Goal: Transaction & Acquisition: Purchase product/service

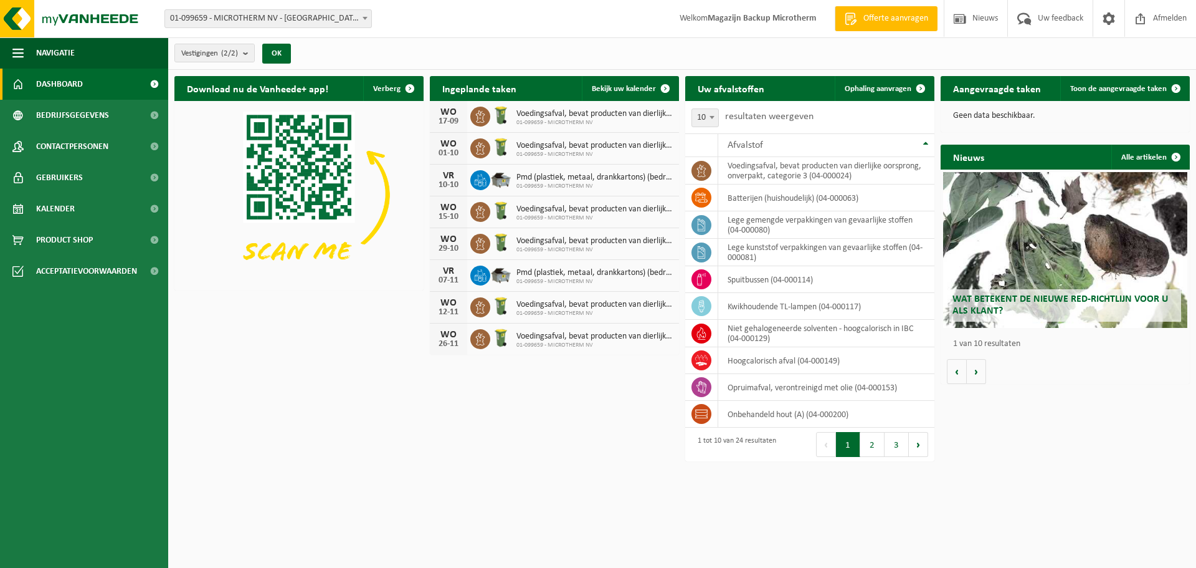
click at [991, 92] on h2 "Aangevraagde taken" at bounding box center [997, 88] width 113 height 24
click at [1137, 90] on span "Toon de aangevraagde taken" at bounding box center [1118, 89] width 97 height 8
click at [877, 441] on button "2" at bounding box center [872, 444] width 24 height 25
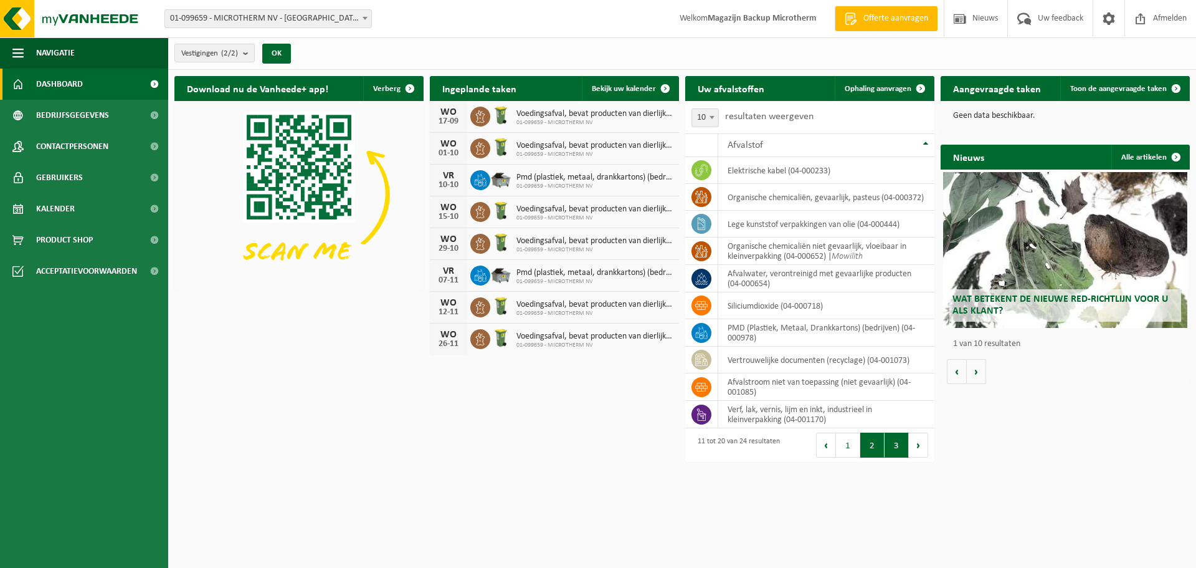
click at [890, 453] on button "3" at bounding box center [897, 444] width 24 height 25
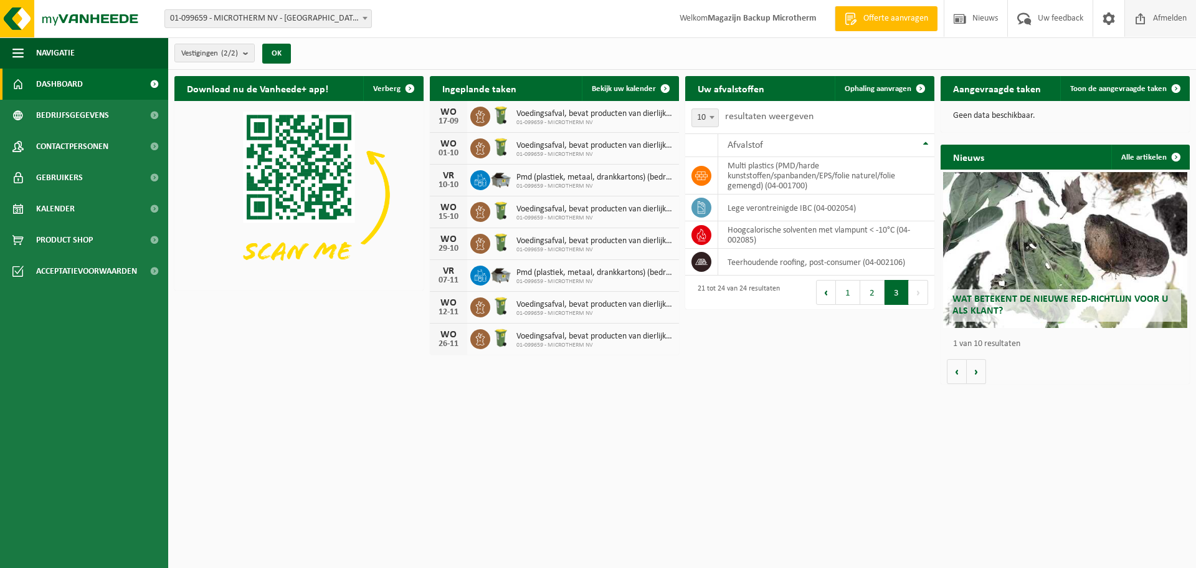
click at [1166, 21] on span "Afmelden" at bounding box center [1170, 18] width 40 height 37
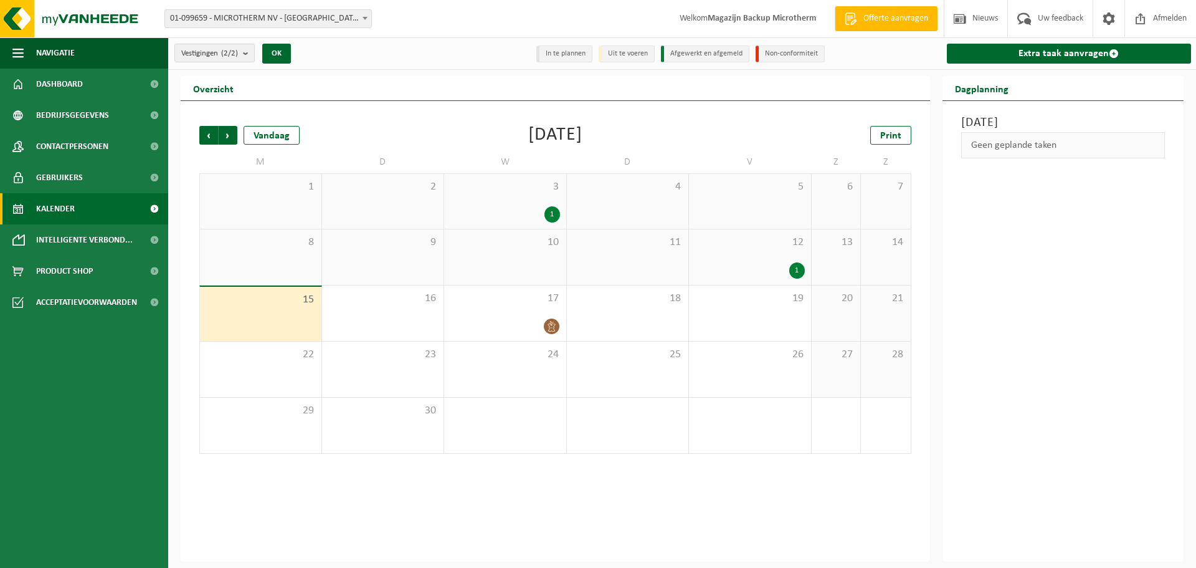
click at [625, 55] on li "Uit te voeren" at bounding box center [627, 53] width 56 height 17
click at [266, 325] on div "15" at bounding box center [261, 314] width 122 height 54
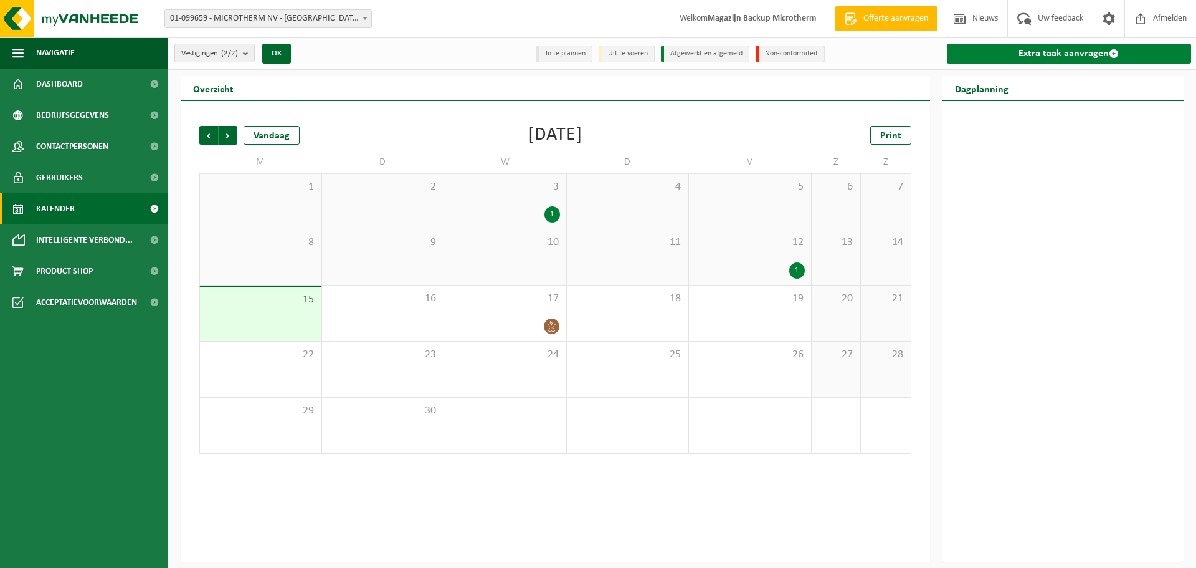
click at [1052, 50] on link "Extra taak aanvragen" at bounding box center [1069, 54] width 245 height 20
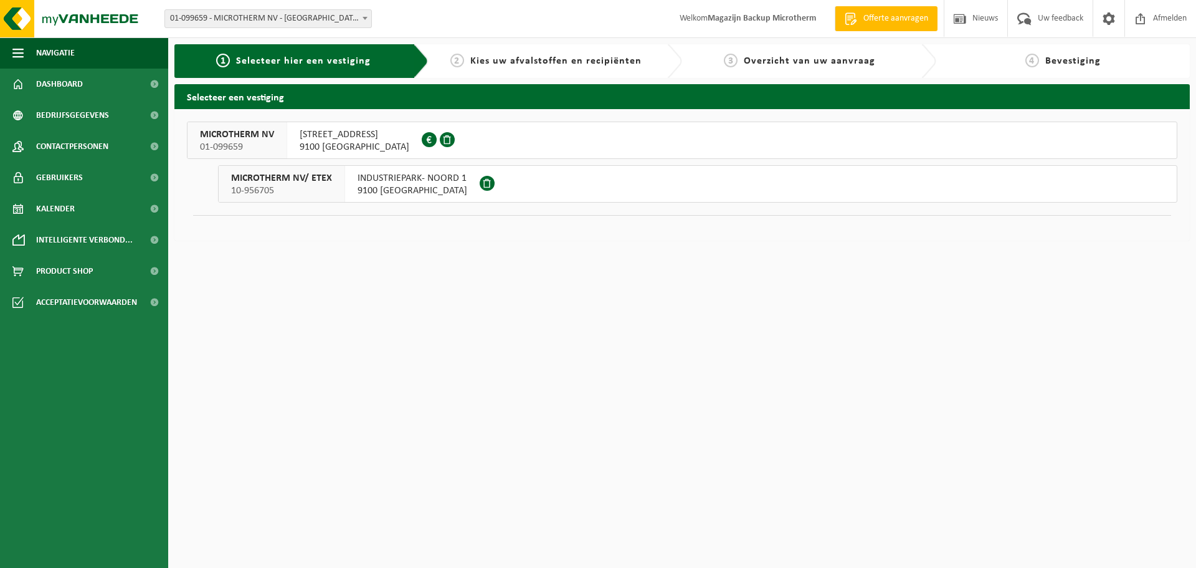
click at [372, 183] on span "INDUSTRIEPARK- NOORD 1" at bounding box center [413, 178] width 110 height 12
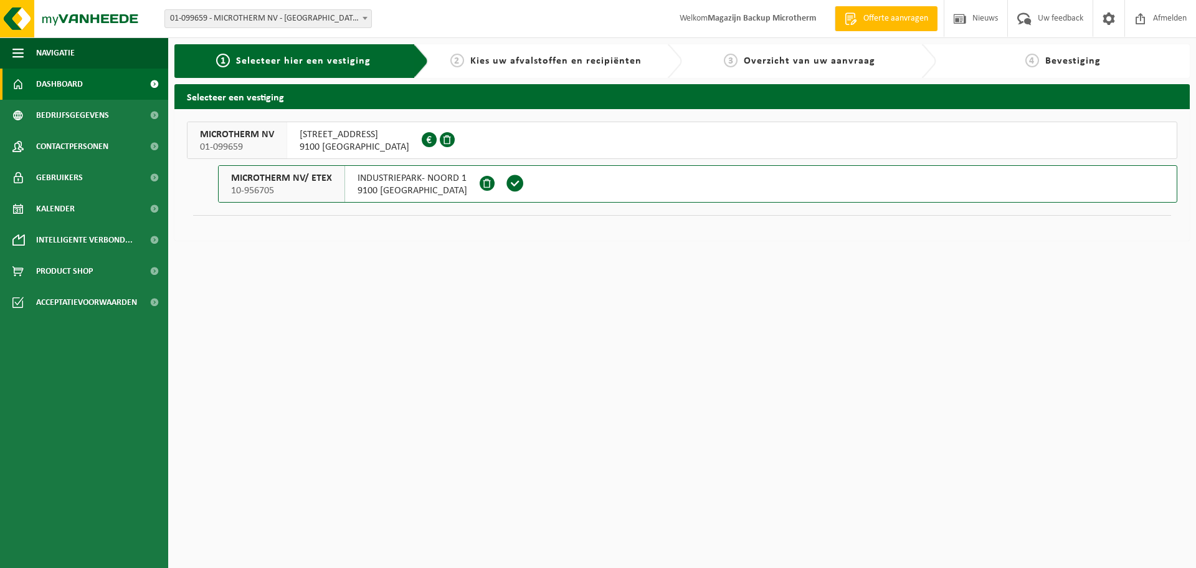
click at [48, 79] on span "Dashboard" at bounding box center [59, 84] width 47 height 31
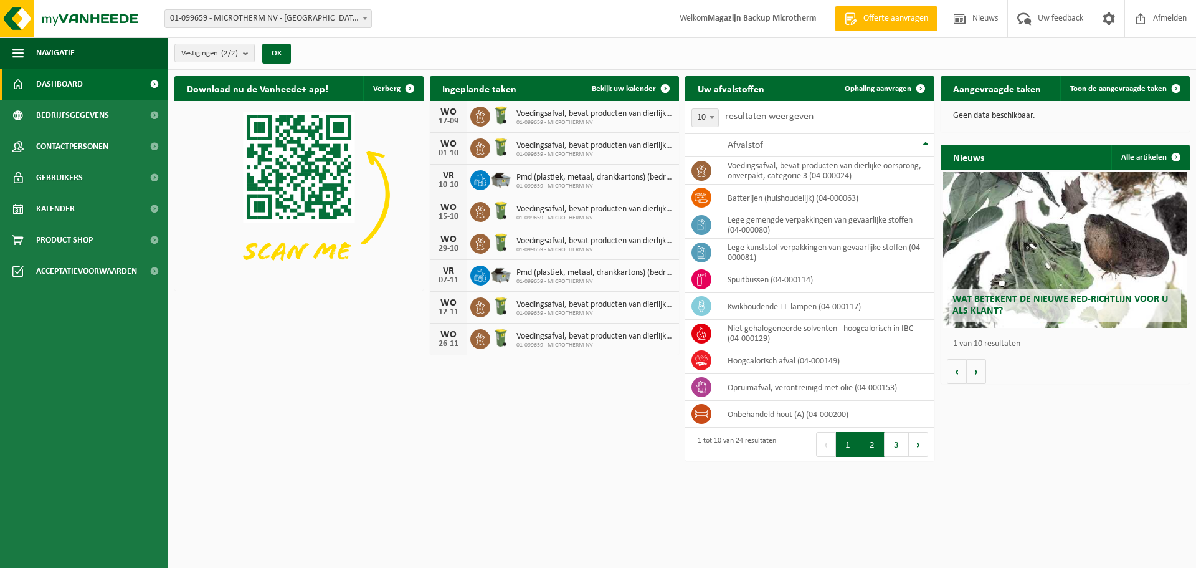
click at [876, 449] on button "2" at bounding box center [872, 444] width 24 height 25
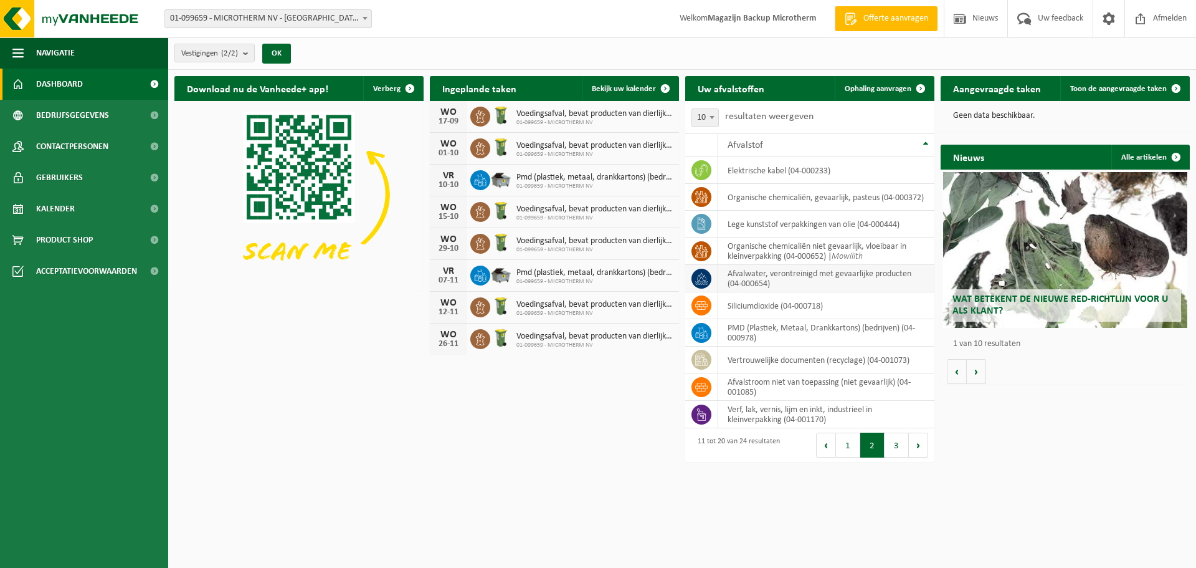
click at [788, 276] on td "afvalwater, verontreinigd met gevaarlijke producten (04-000654)" at bounding box center [826, 278] width 216 height 27
click at [696, 278] on icon at bounding box center [701, 278] width 12 height 12
click at [885, 88] on span "Ophaling aanvragen" at bounding box center [878, 89] width 67 height 8
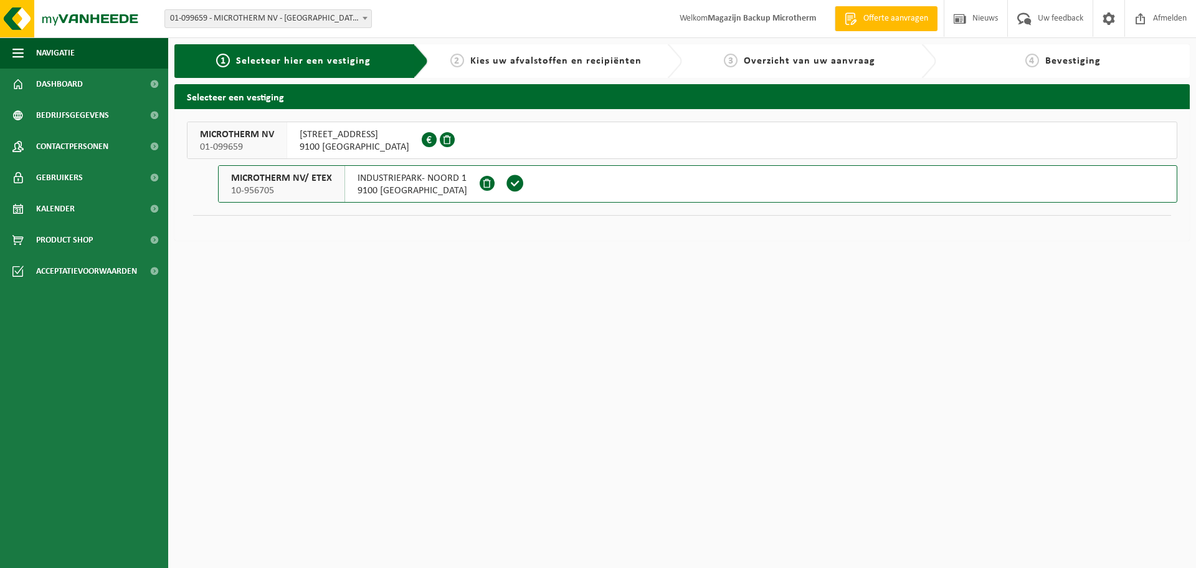
click at [671, 189] on button "MICROTHERM NV/ ETEX 10-956705 INDUSTRIEPARK- NOORD 1 9100 [GEOGRAPHIC_DATA]" at bounding box center [698, 183] width 960 height 37
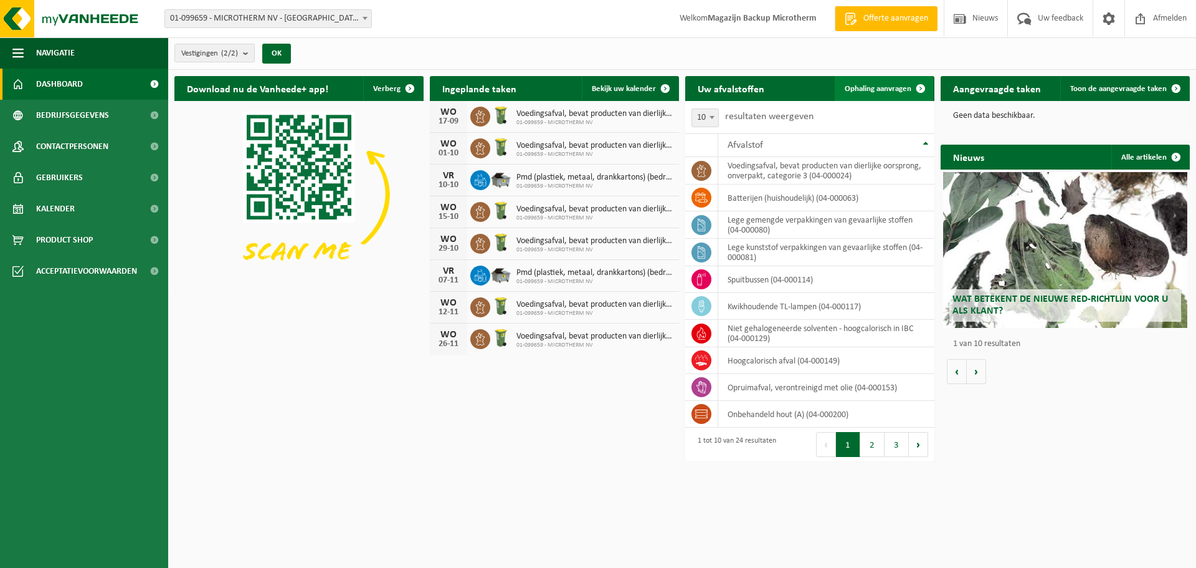
click at [879, 86] on span "Ophaling aanvragen" at bounding box center [878, 89] width 67 height 8
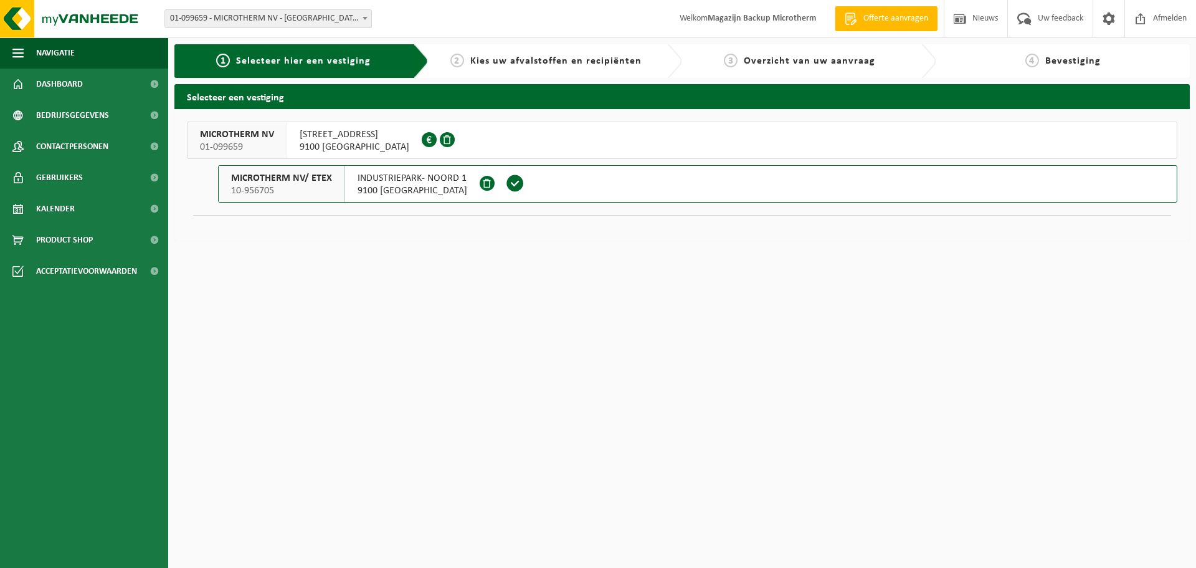
click at [477, 141] on button "MICROTHERM NV 01-099659 [STREET_ADDRESS]-NIKLAAS 0407.566.878" at bounding box center [682, 140] width 991 height 37
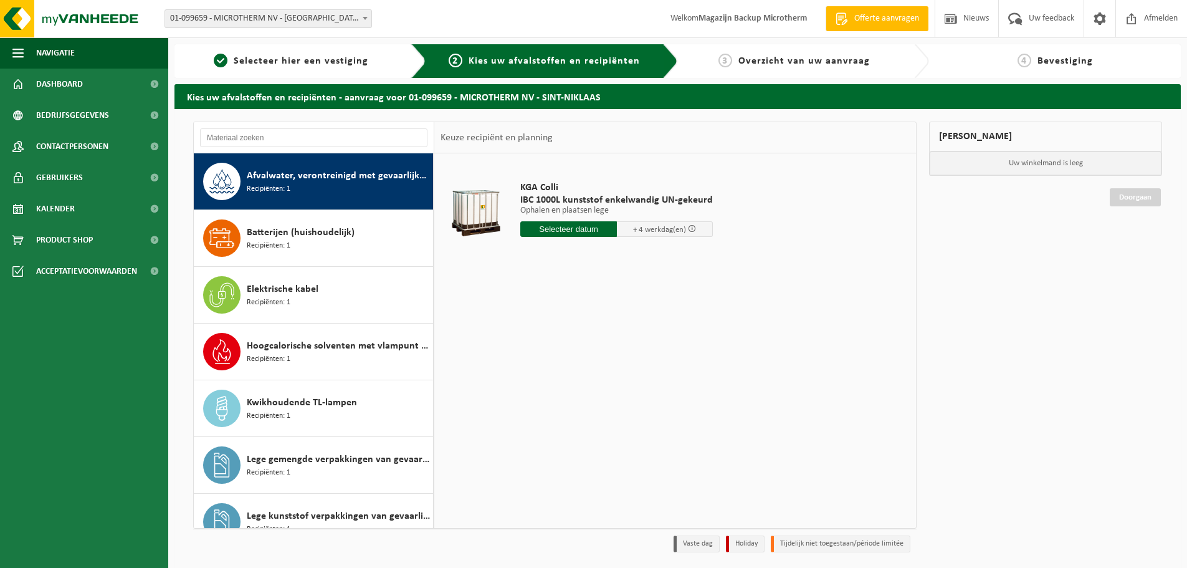
click at [332, 184] on div "Afvalwater, verontreinigd met gevaarlijke producten Recipiënten: 1" at bounding box center [338, 181] width 183 height 37
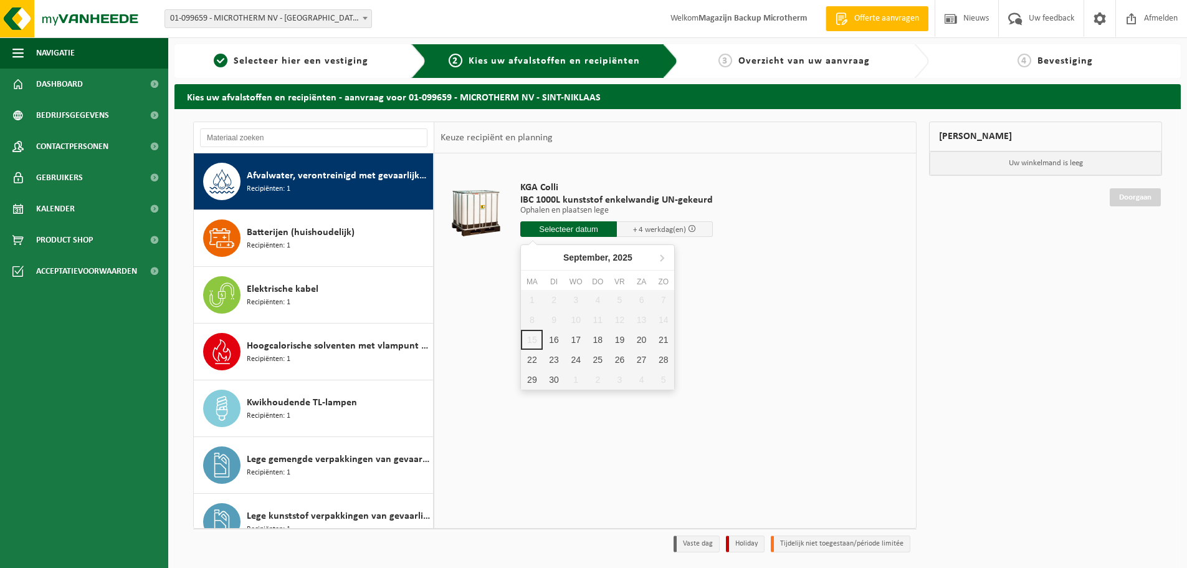
click at [583, 230] on input "text" at bounding box center [568, 229] width 97 height 16
click at [548, 345] on div "16" at bounding box center [554, 340] width 22 height 20
type input "Van 2025-09-16"
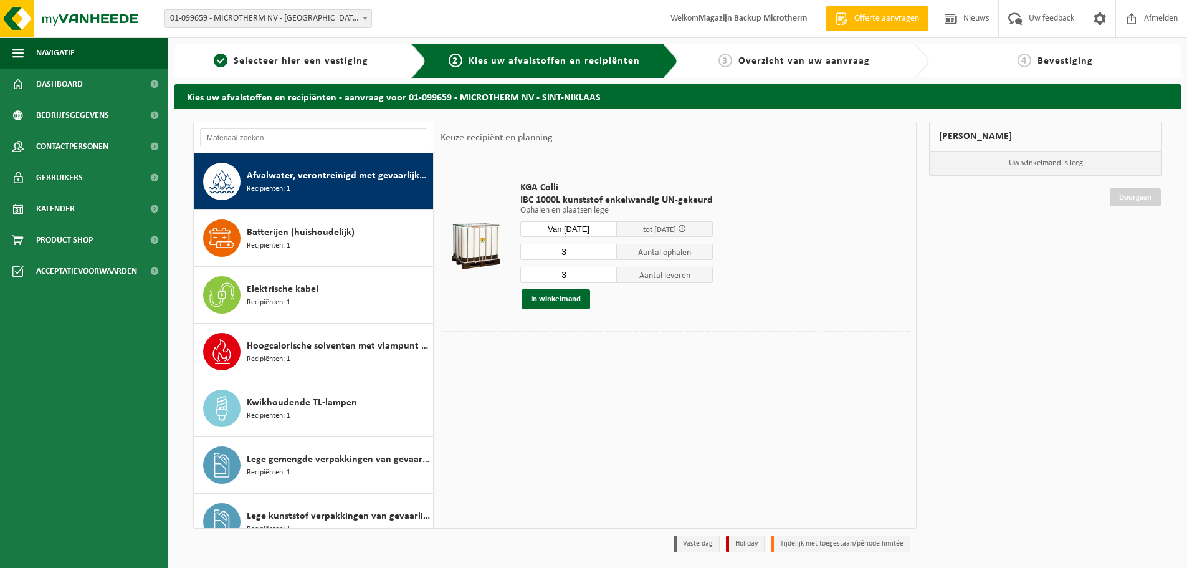
click at [565, 250] on input "3" at bounding box center [568, 252] width 97 height 16
click at [606, 255] on input "2" at bounding box center [568, 252] width 97 height 16
type input "1"
click at [606, 255] on input "1" at bounding box center [568, 252] width 97 height 16
click at [593, 273] on input "3" at bounding box center [568, 275] width 97 height 16
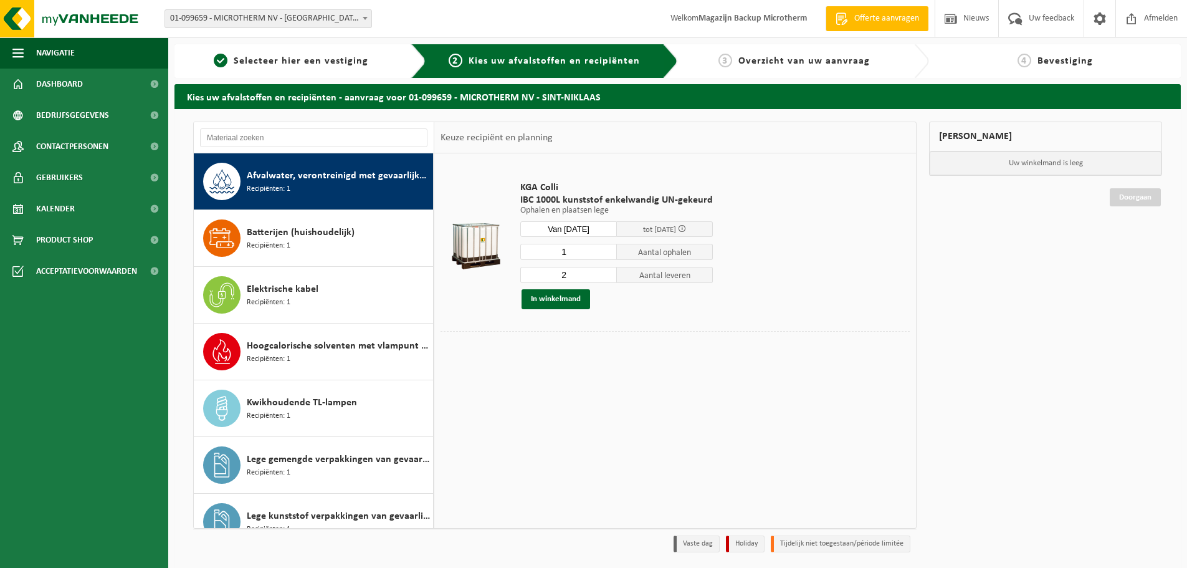
click at [604, 277] on input "2" at bounding box center [568, 275] width 97 height 16
click at [605, 277] on input "1" at bounding box center [568, 275] width 97 height 16
click at [604, 279] on input "0" at bounding box center [568, 275] width 97 height 16
type input "1"
click at [606, 274] on input "1" at bounding box center [568, 275] width 97 height 16
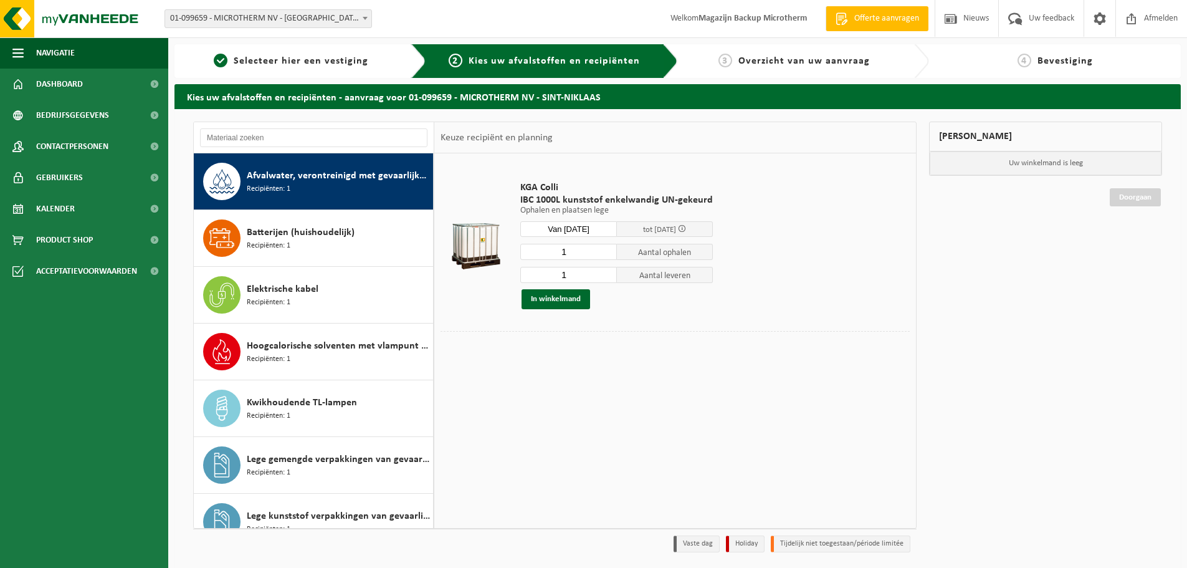
click at [686, 230] on span at bounding box center [682, 228] width 8 height 8
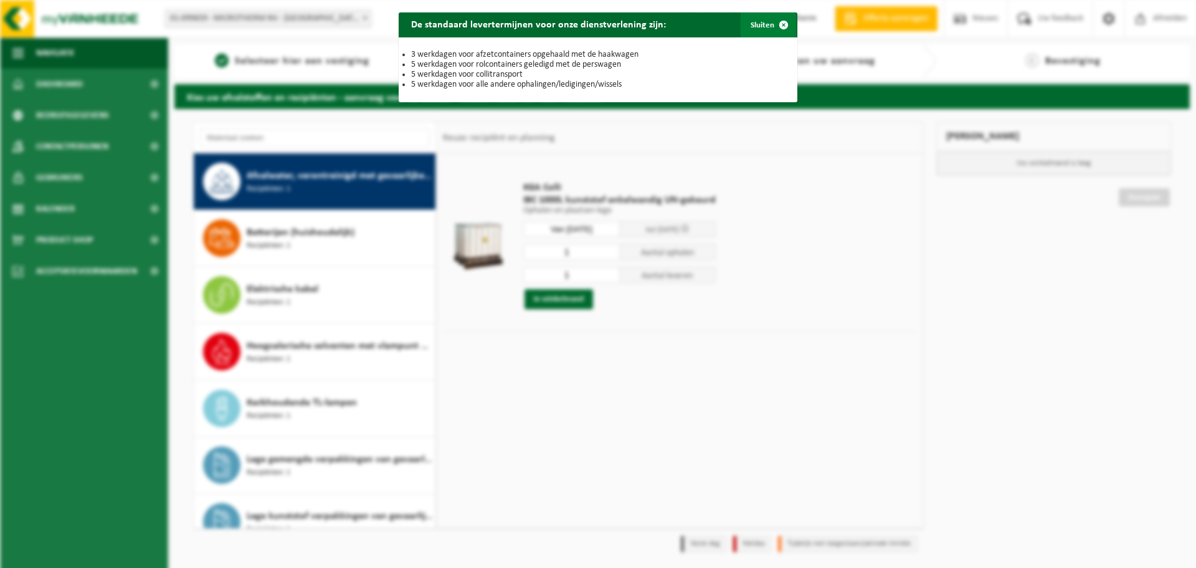
click at [779, 27] on span "button" at bounding box center [783, 24] width 25 height 25
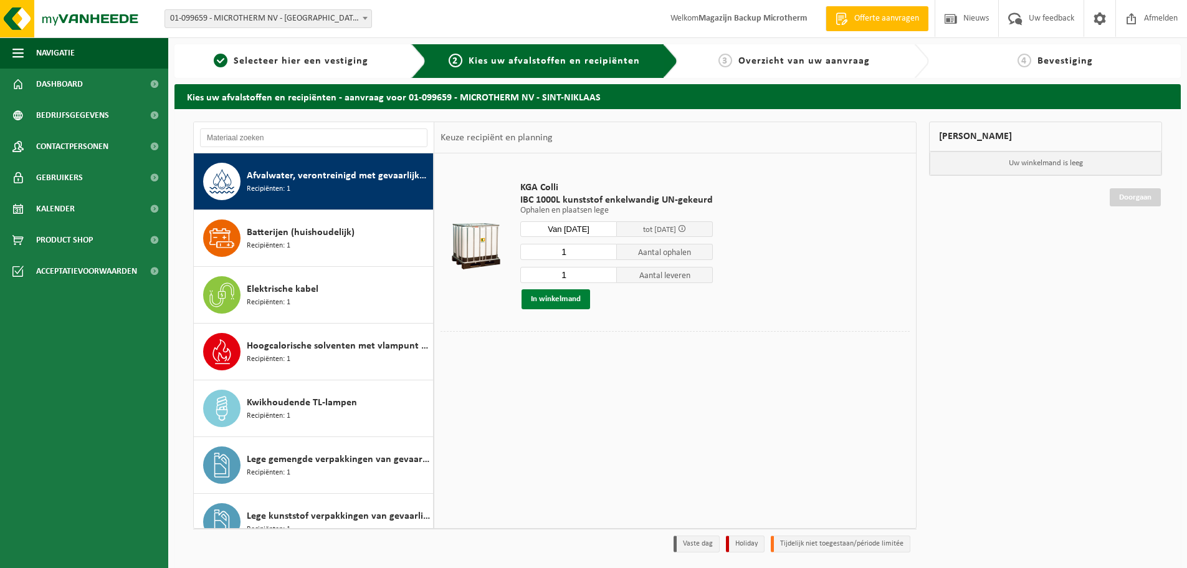
click at [568, 300] on button "In winkelmand" at bounding box center [556, 299] width 69 height 20
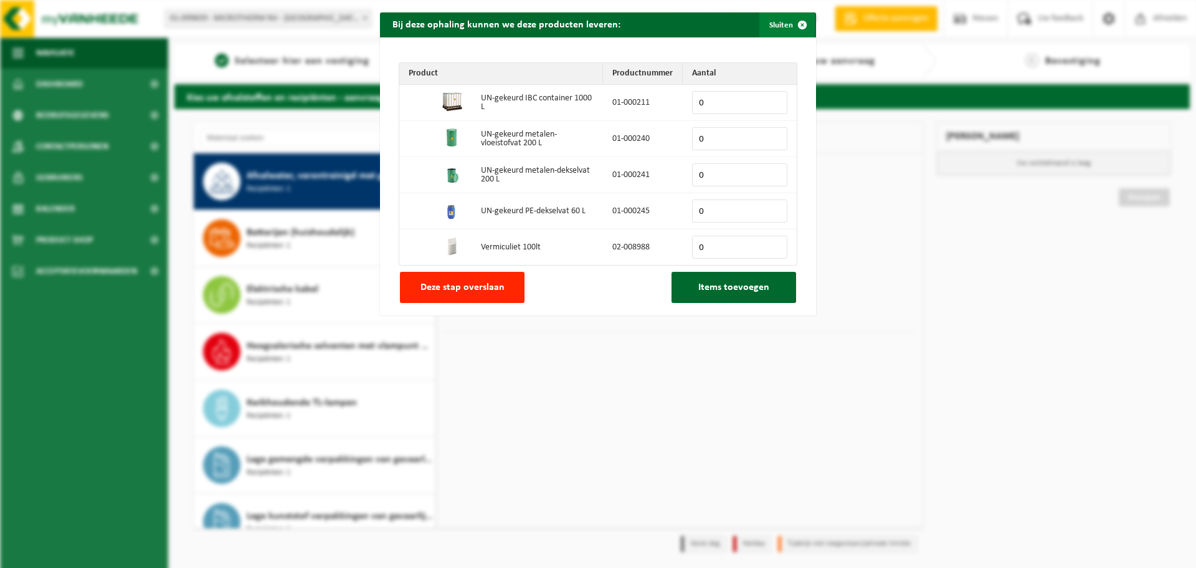
click at [796, 21] on span "button" at bounding box center [802, 24] width 25 height 25
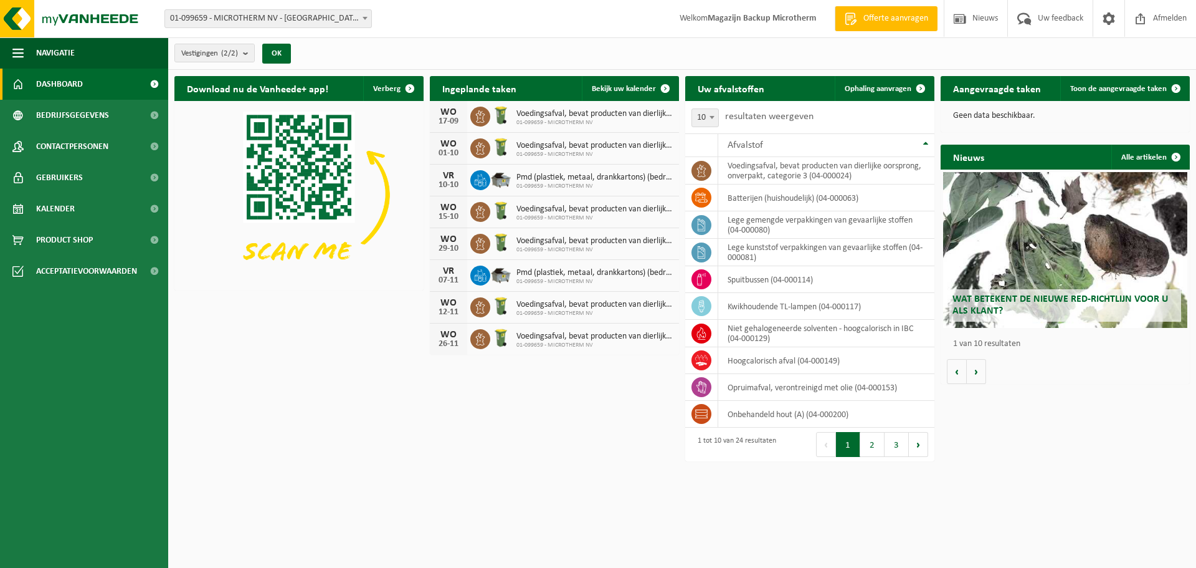
click at [972, 90] on h2 "Aangevraagde taken" at bounding box center [997, 88] width 113 height 24
click at [1128, 88] on span "Toon de aangevraagde taken" at bounding box center [1118, 89] width 97 height 8
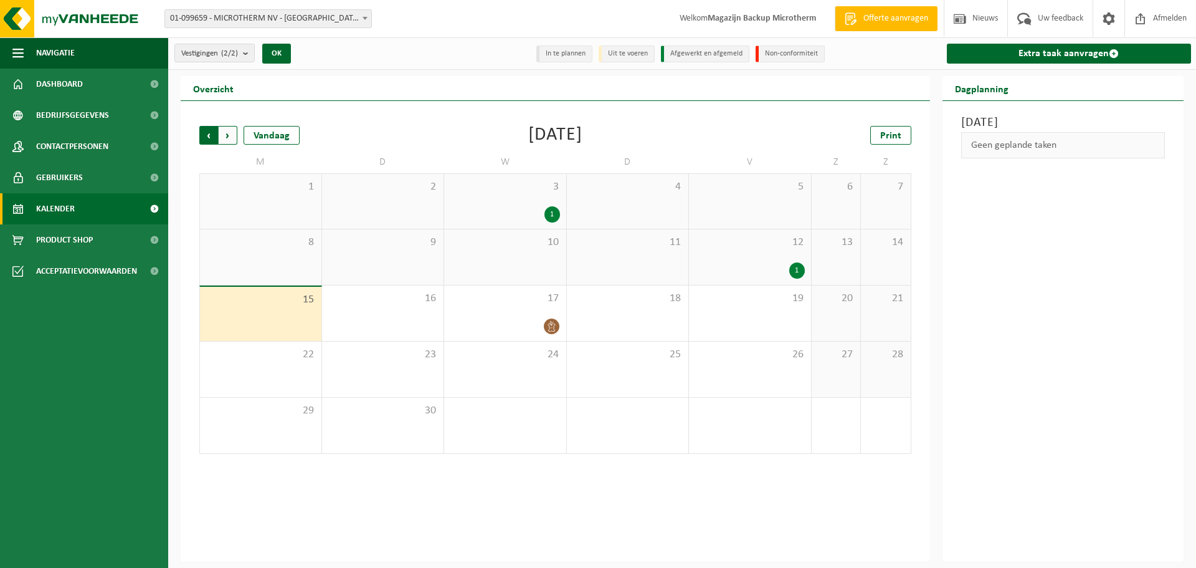
click at [231, 138] on span "Volgende" at bounding box center [228, 135] width 19 height 19
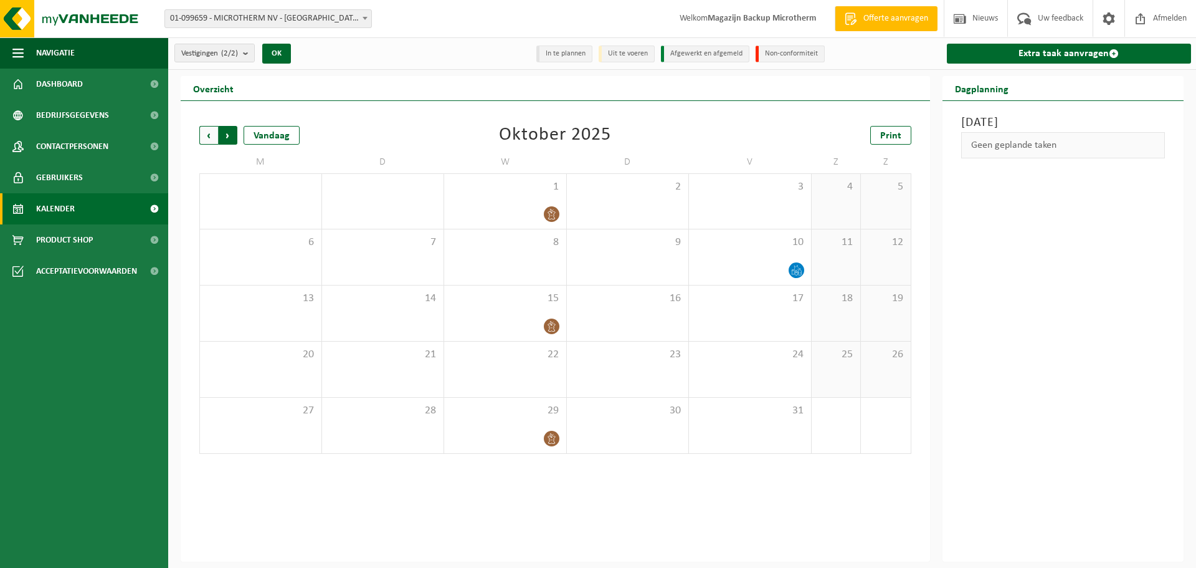
click at [206, 137] on span "Vorige" at bounding box center [208, 135] width 19 height 19
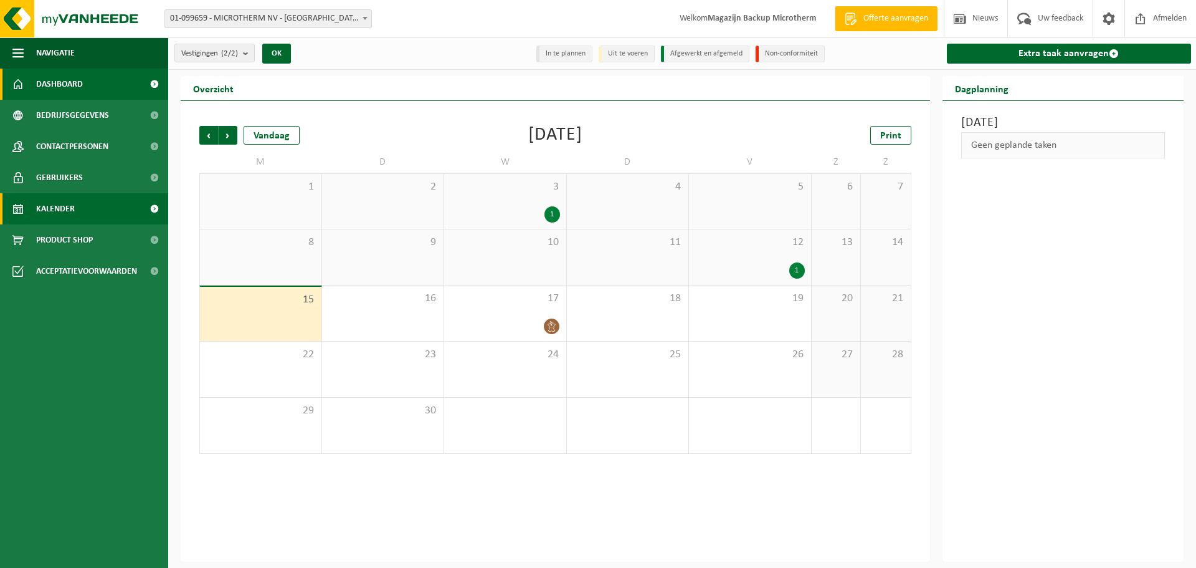
click at [59, 83] on span "Dashboard" at bounding box center [59, 84] width 47 height 31
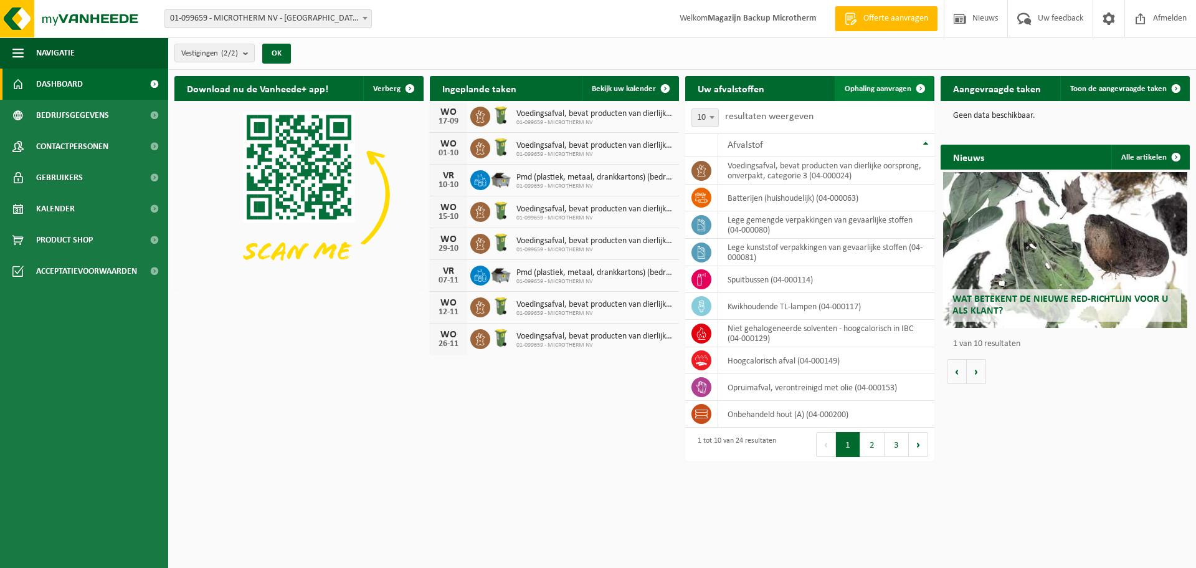
click at [875, 86] on span "Ophaling aanvragen" at bounding box center [878, 89] width 67 height 8
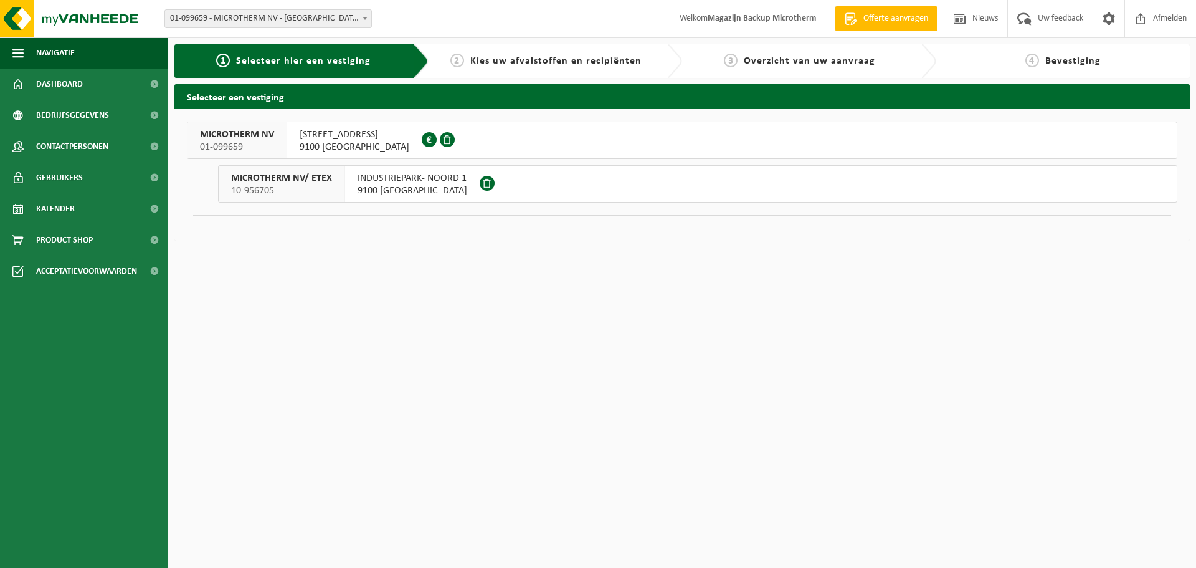
click at [317, 141] on span "9100 SINT-NIKLAAS" at bounding box center [355, 147] width 110 height 12
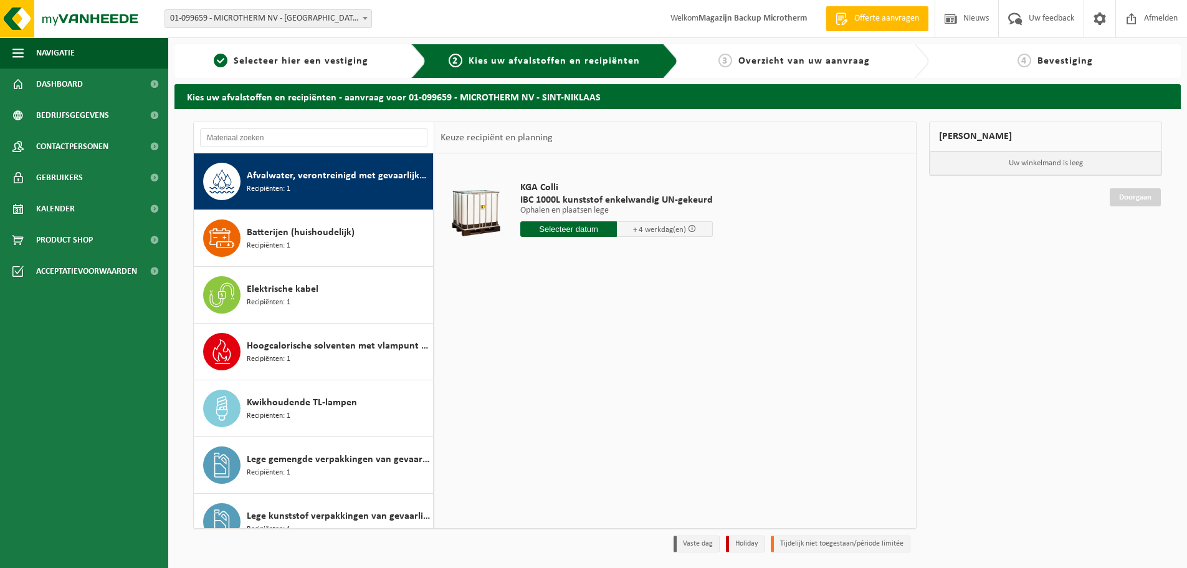
click at [318, 174] on span "Afvalwater, verontreinigd met gevaarlijke producten" at bounding box center [338, 175] width 183 height 15
click at [558, 228] on input "text" at bounding box center [568, 229] width 97 height 16
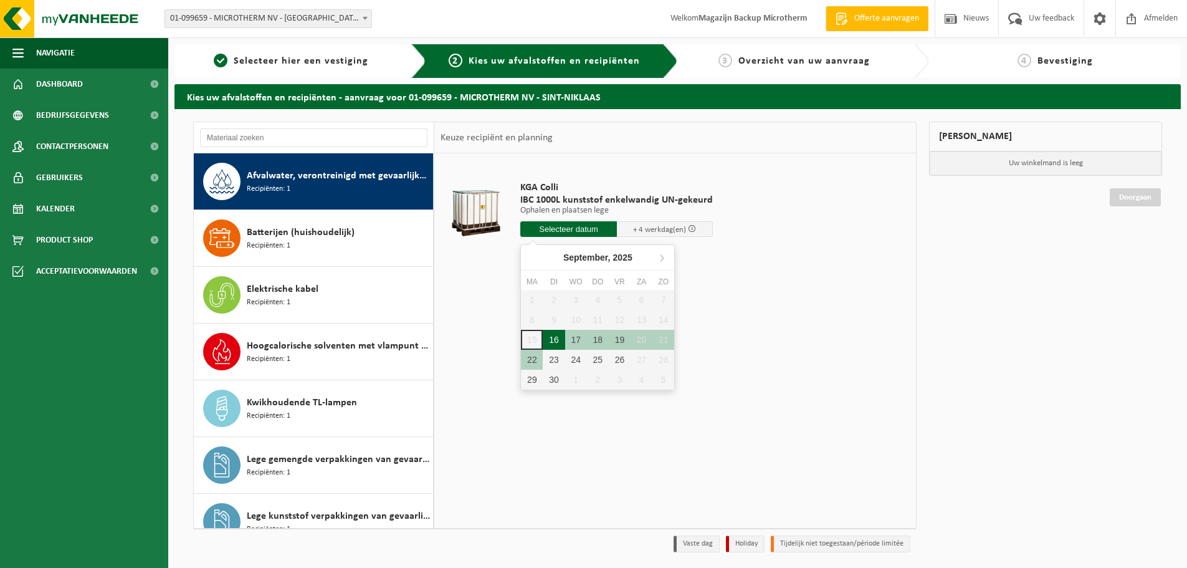
click at [555, 338] on div "16" at bounding box center [554, 340] width 22 height 20
type input "Van 2025-09-16"
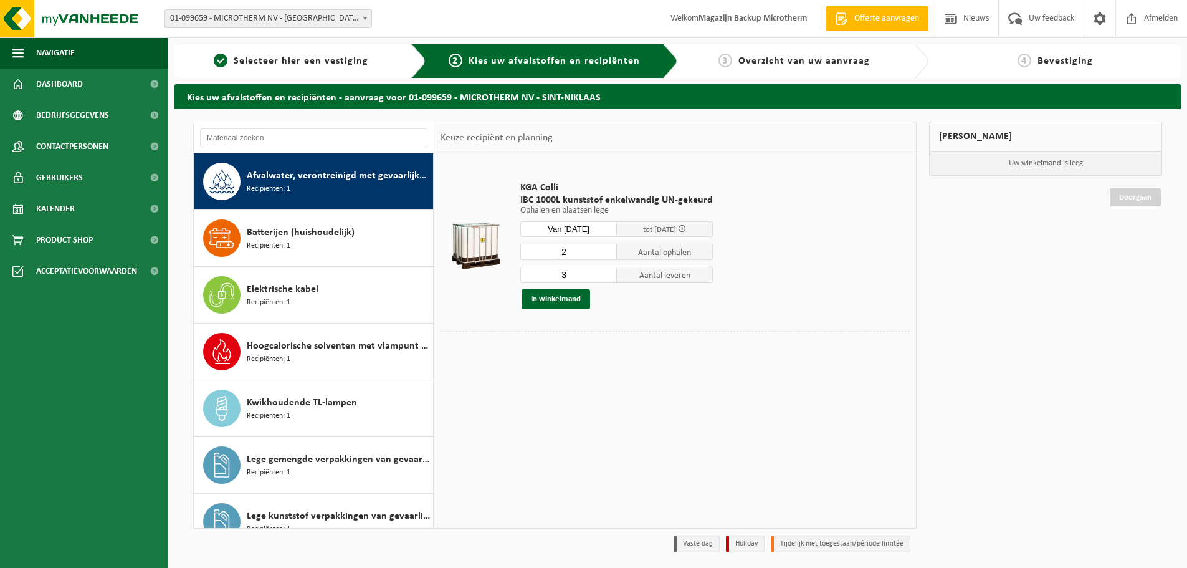
click at [603, 255] on input "2" at bounding box center [568, 252] width 97 height 16
click at [603, 255] on input "1" at bounding box center [568, 252] width 97 height 16
click at [604, 255] on input "0" at bounding box center [568, 252] width 97 height 16
type input "1"
click at [606, 249] on input "1" at bounding box center [568, 252] width 97 height 16
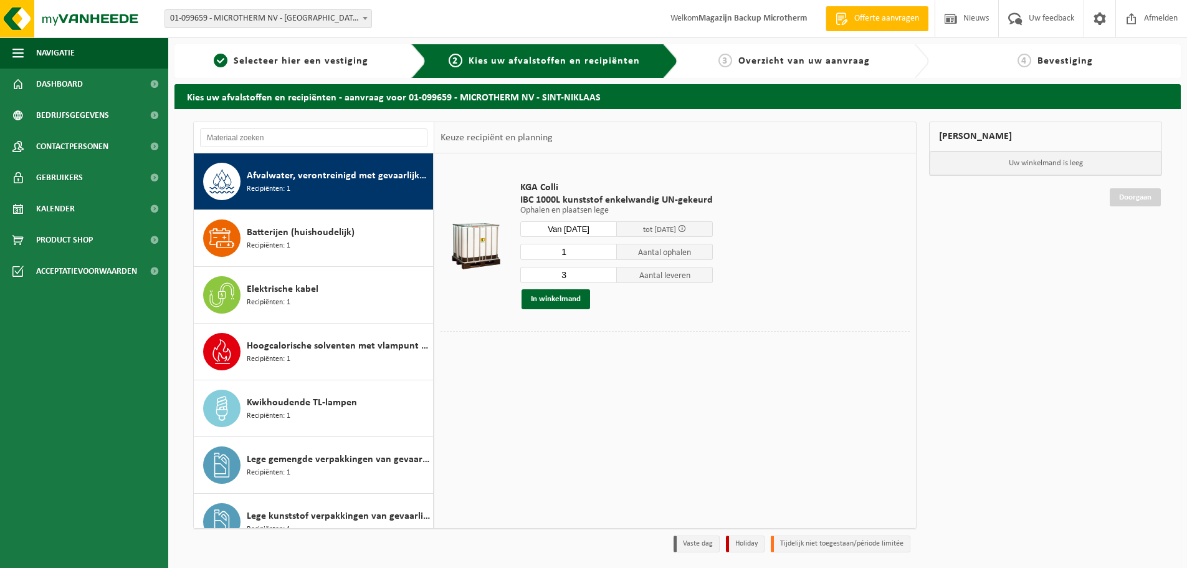
click at [598, 279] on input "3" at bounding box center [568, 275] width 97 height 16
click at [607, 279] on input "2" at bounding box center [568, 275] width 97 height 16
type input "1"
click at [607, 279] on input "1" at bounding box center [568, 275] width 97 height 16
click at [568, 299] on button "In winkelmand" at bounding box center [556, 299] width 69 height 20
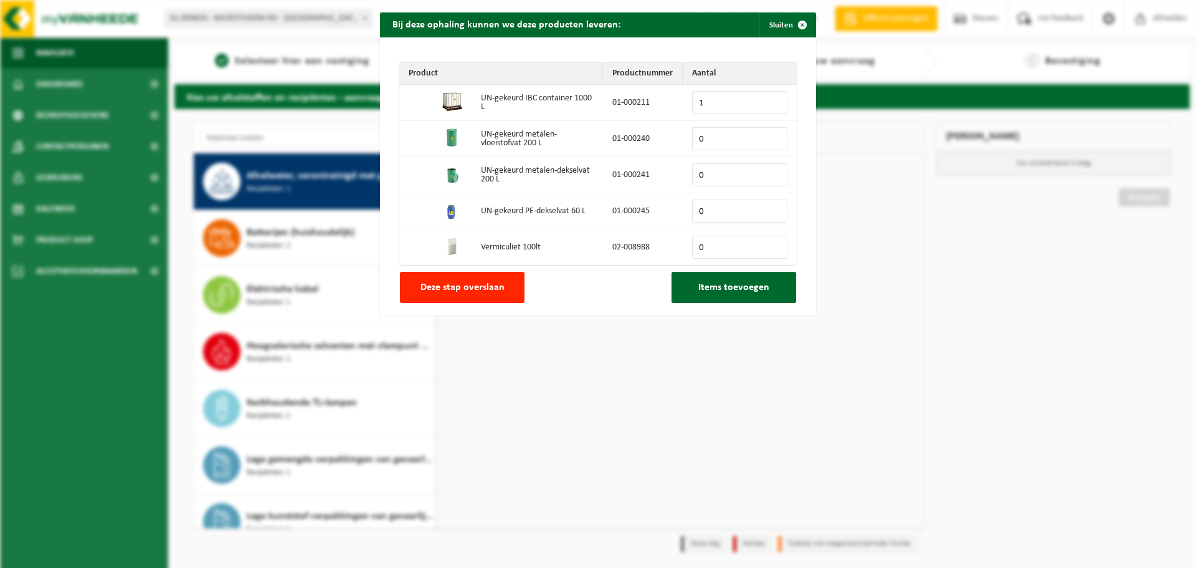
click at [771, 99] on input "1" at bounding box center [739, 102] width 95 height 23
type input "0"
click at [771, 105] on input "0" at bounding box center [739, 102] width 95 height 23
click at [480, 287] on span "Deze stap overslaan" at bounding box center [463, 287] width 84 height 10
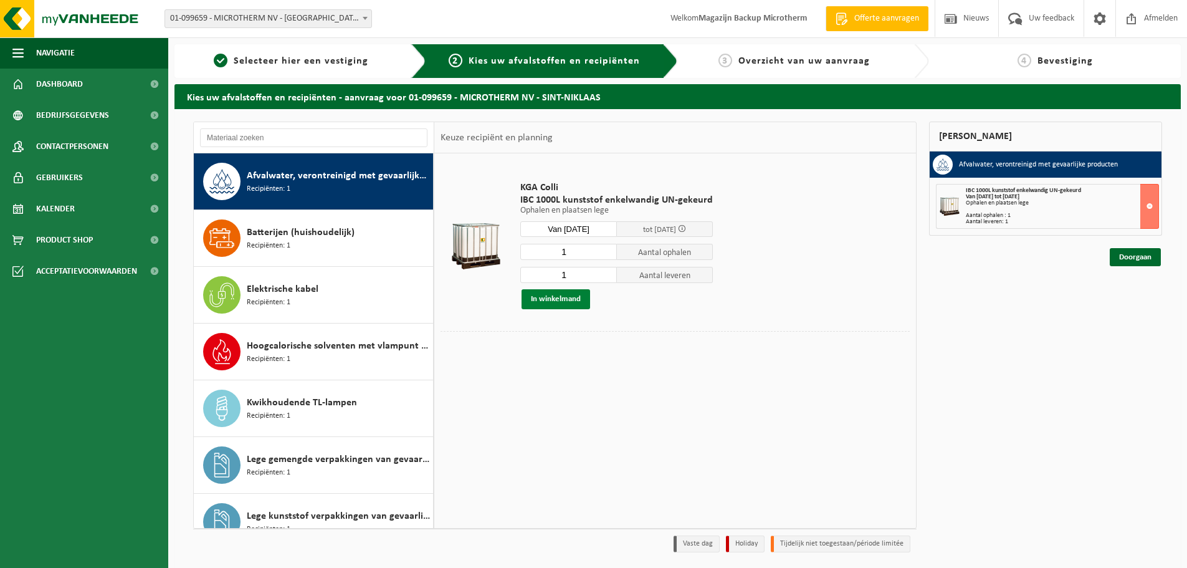
click at [558, 301] on button "In winkelmand" at bounding box center [556, 299] width 69 height 20
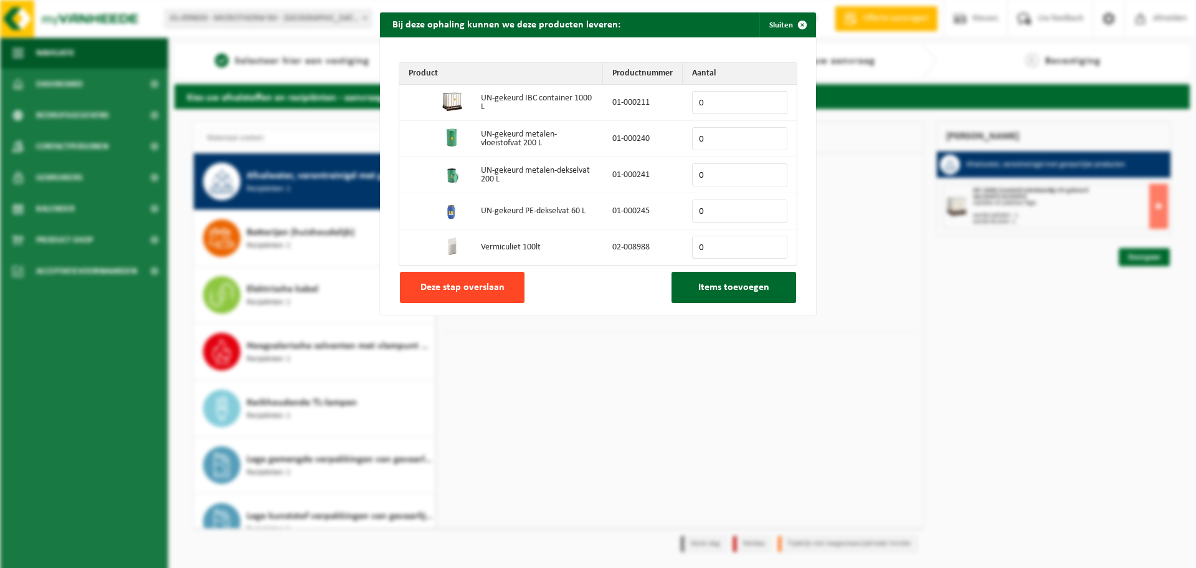
click at [469, 288] on span "Deze stap overslaan" at bounding box center [463, 287] width 84 height 10
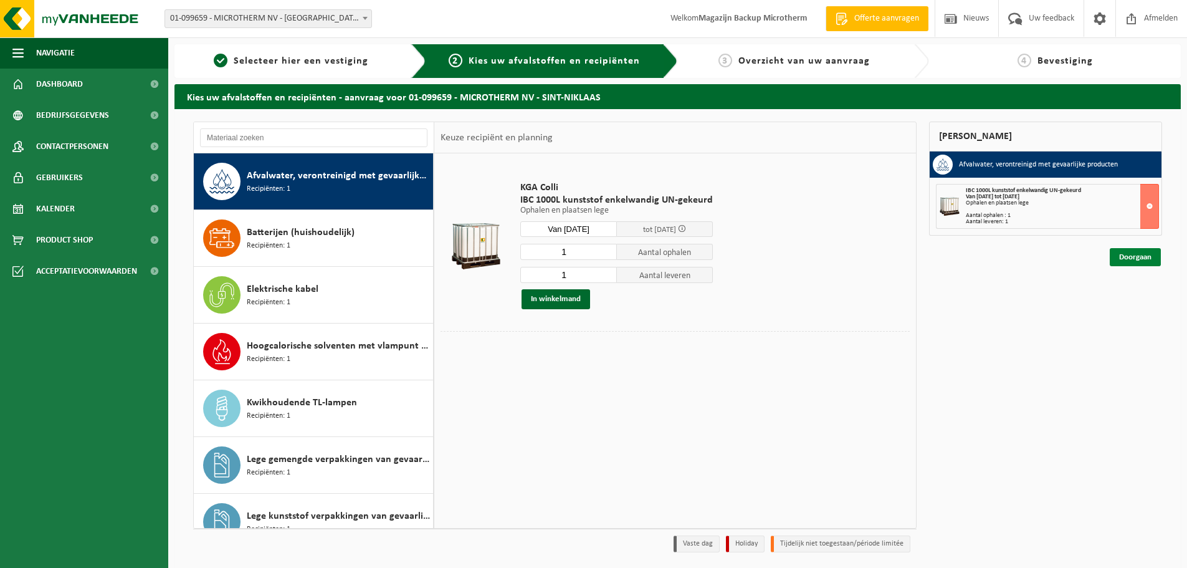
click at [1137, 260] on link "Doorgaan" at bounding box center [1135, 257] width 51 height 18
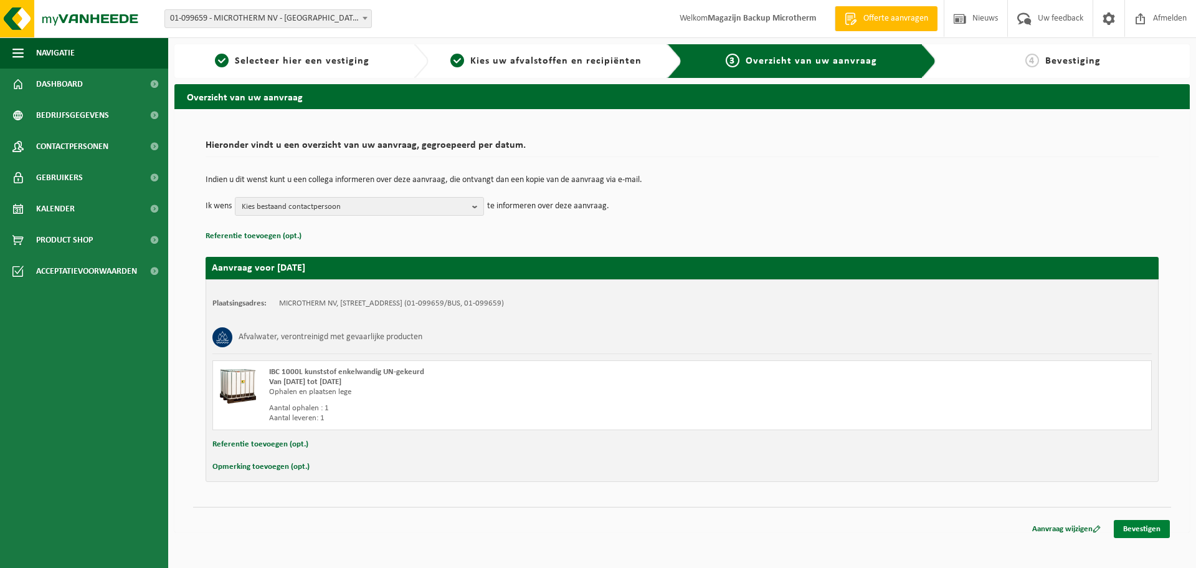
click at [1150, 530] on link "Bevestigen" at bounding box center [1142, 529] width 56 height 18
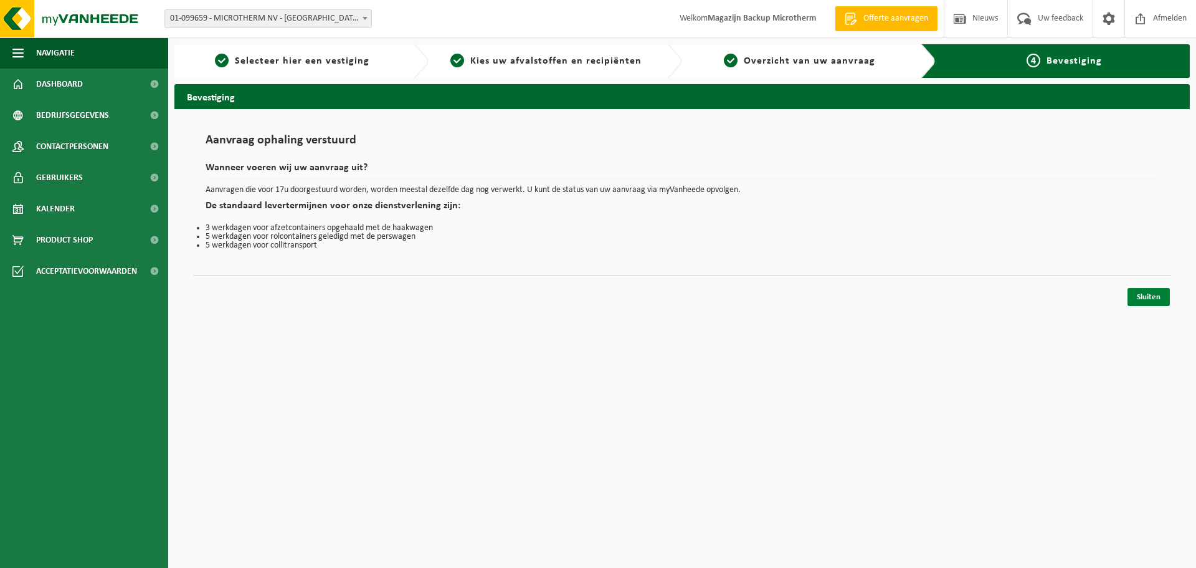
click at [1151, 297] on link "Sluiten" at bounding box center [1149, 297] width 42 height 18
